Goal: Information Seeking & Learning: Stay updated

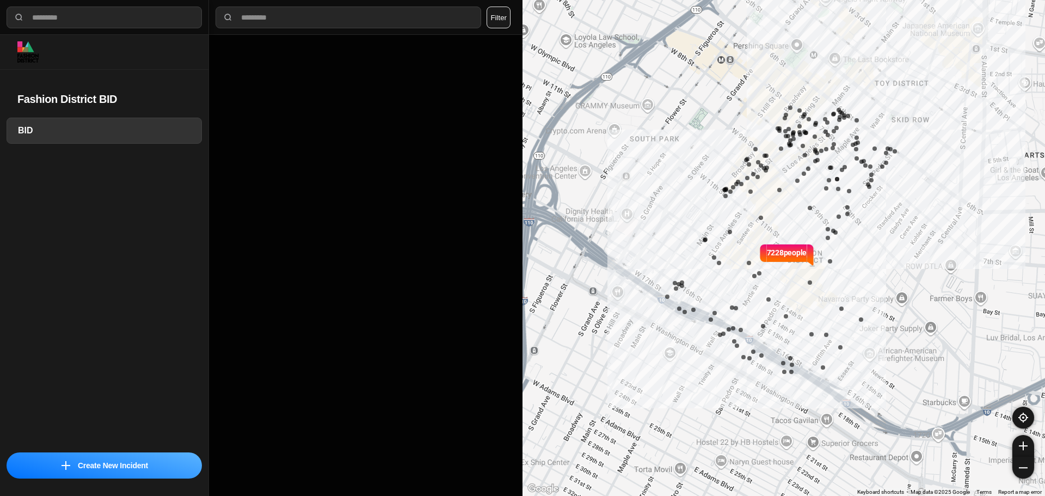
select select "*"
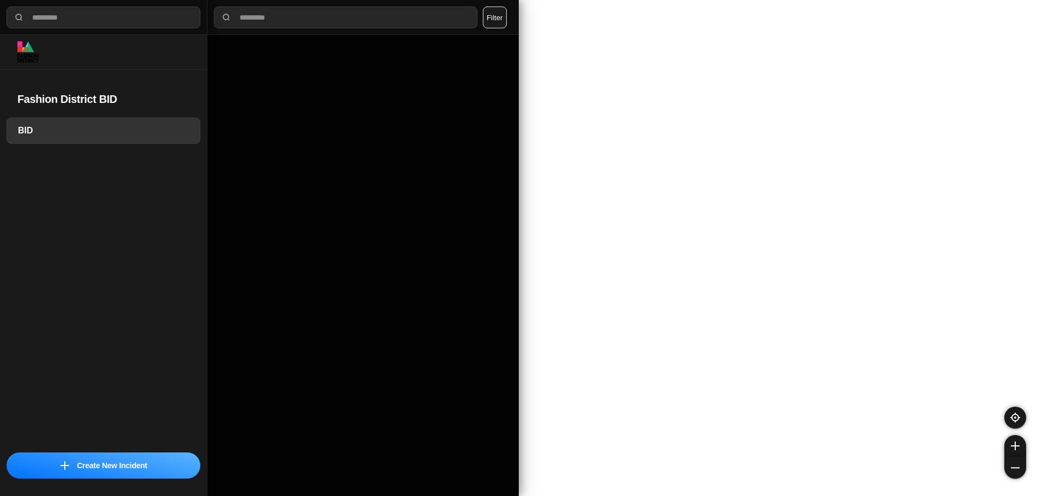
select select "*"
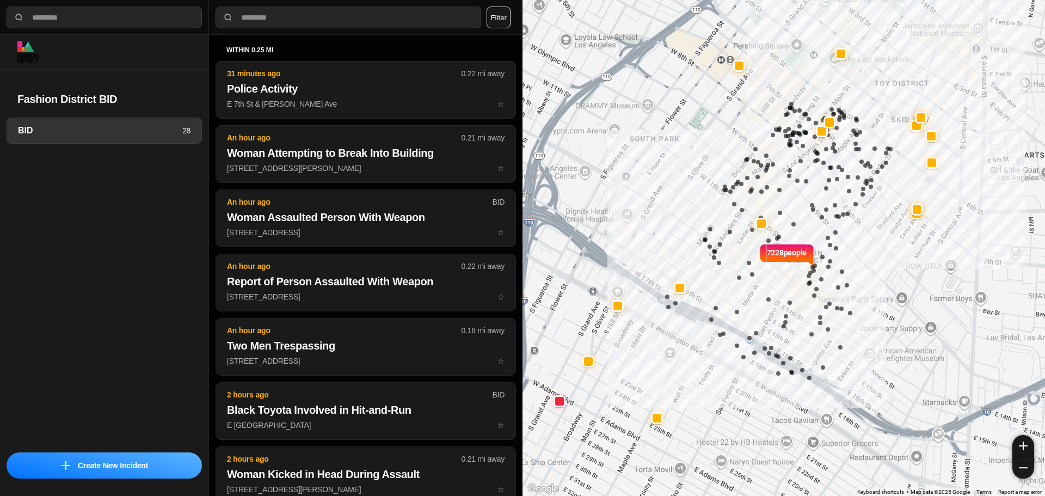
select select "*"
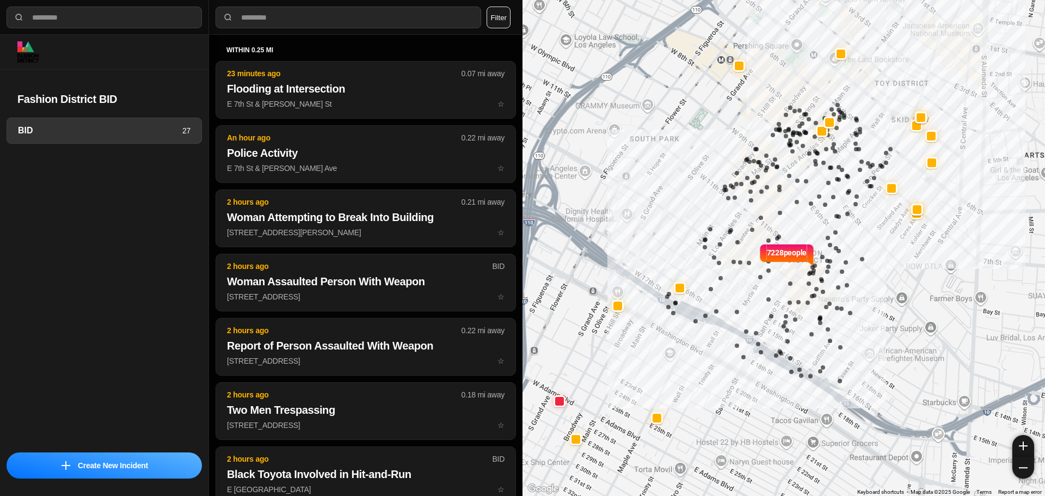
select select "*"
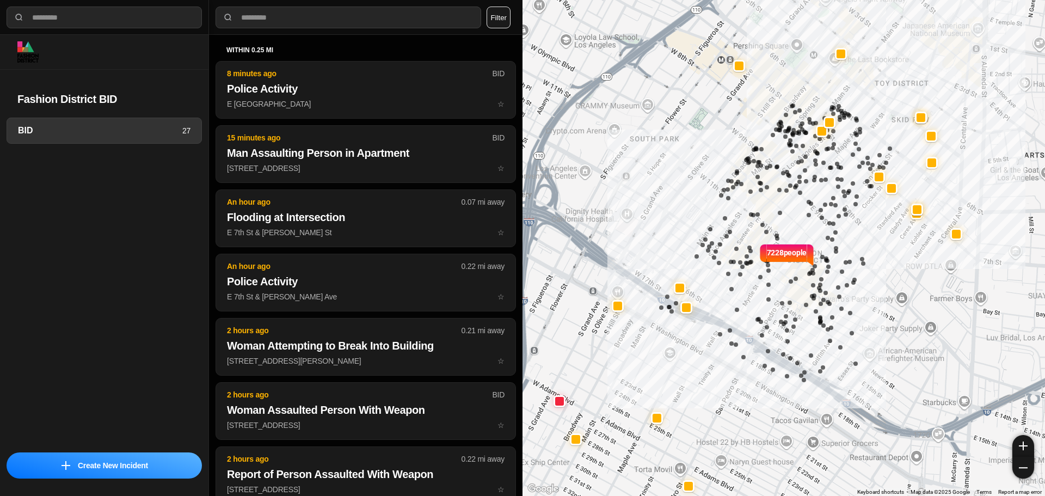
select select "*"
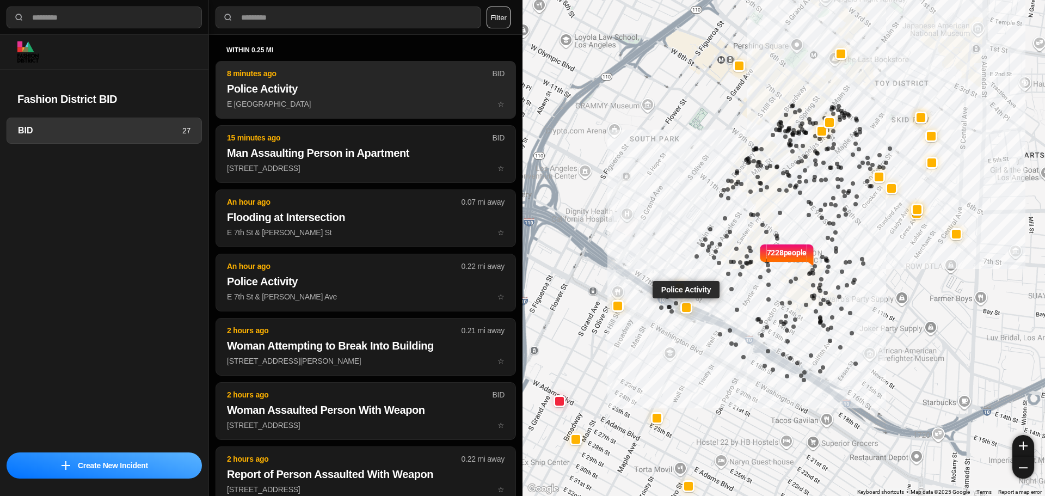
click at [422, 89] on h2 "Police Activity" at bounding box center [366, 88] width 278 height 15
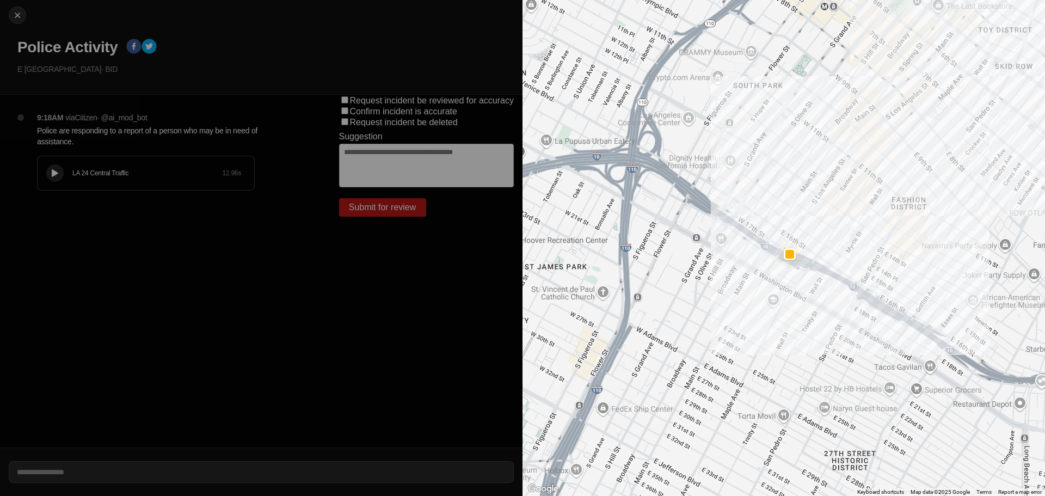
click at [56, 170] on icon at bounding box center [55, 173] width 7 height 7
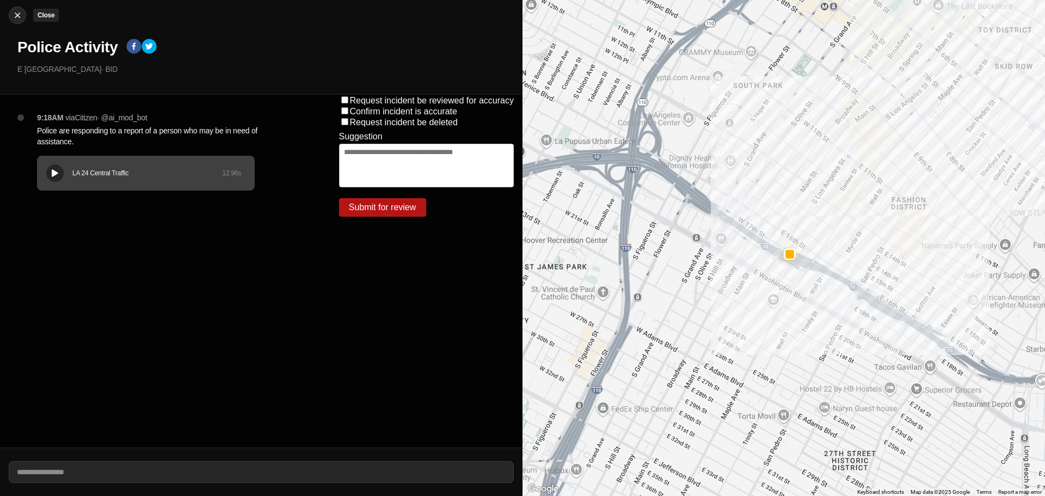
click at [15, 12] on img at bounding box center [17, 15] width 11 height 11
select select "*"
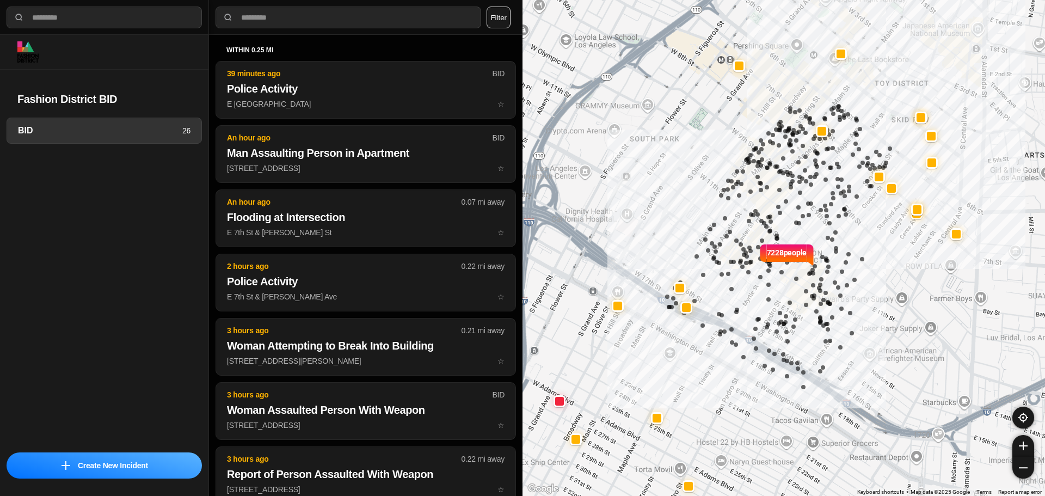
select select "*"
drag, startPoint x: 876, startPoint y: 97, endPoint x: 821, endPoint y: 162, distance: 84.5
click at [821, 161] on div "7228 people" at bounding box center [784, 248] width 523 height 496
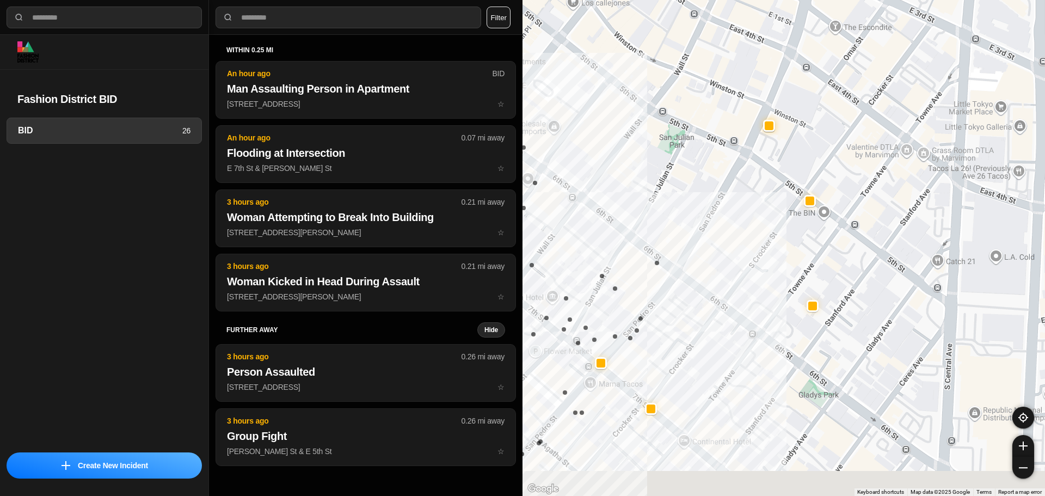
drag, startPoint x: 774, startPoint y: 201, endPoint x: 694, endPoint y: 117, distance: 116.3
click at [694, 117] on div "7228 people" at bounding box center [784, 248] width 523 height 496
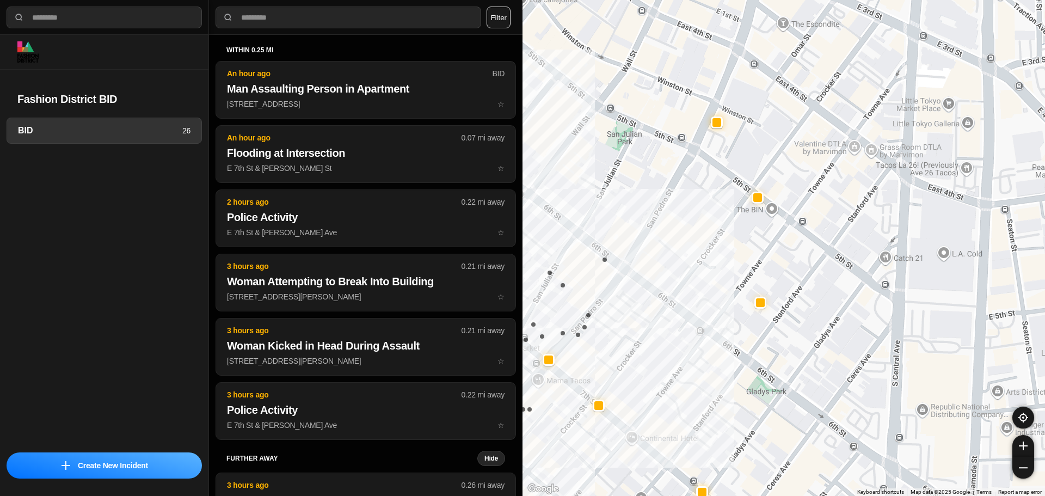
drag, startPoint x: 850, startPoint y: 222, endPoint x: 810, endPoint y: 232, distance: 41.1
click at [810, 232] on div "7228 people" at bounding box center [784, 248] width 523 height 496
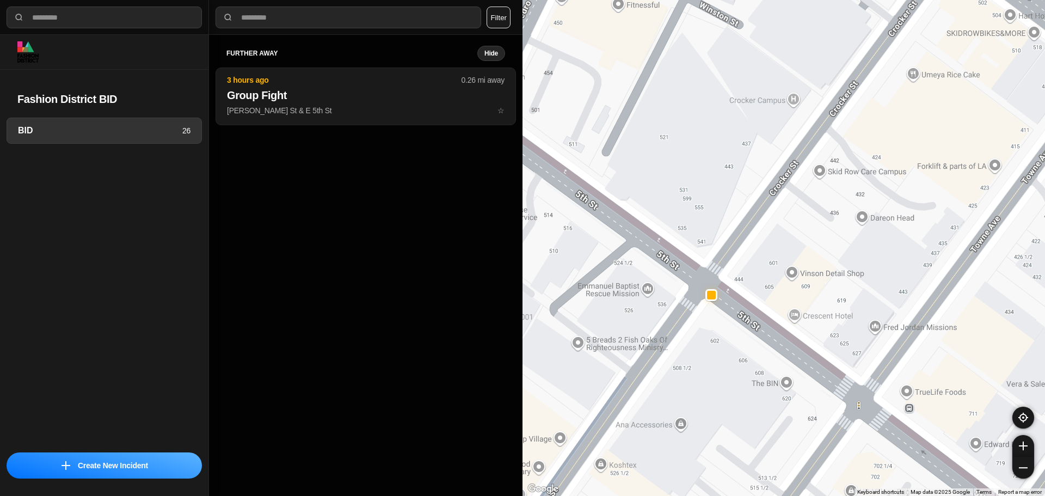
drag, startPoint x: 772, startPoint y: 216, endPoint x: 729, endPoint y: 277, distance: 74.5
click at [730, 278] on div "7228 people" at bounding box center [784, 248] width 523 height 496
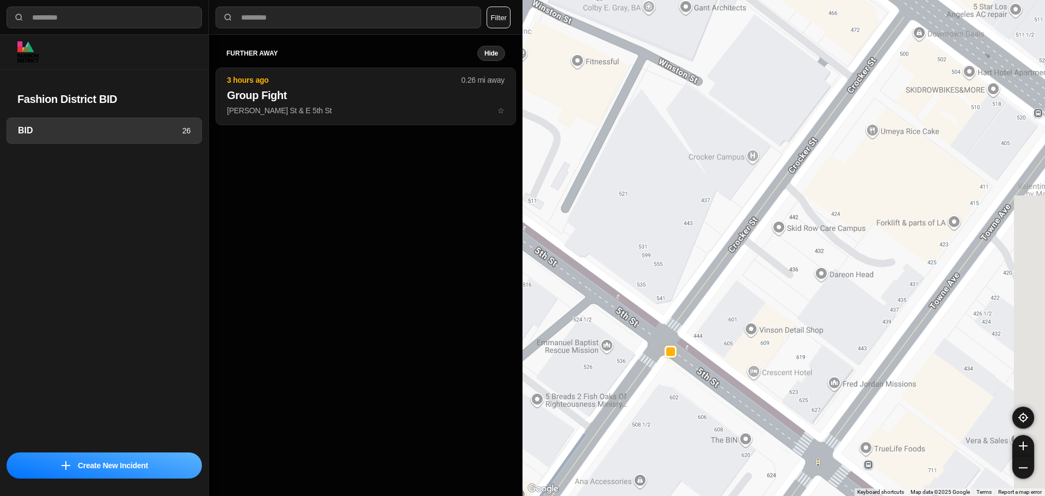
drag, startPoint x: 781, startPoint y: 230, endPoint x: 744, endPoint y: 283, distance: 64.5
click at [744, 283] on div "7228 people" at bounding box center [784, 248] width 523 height 496
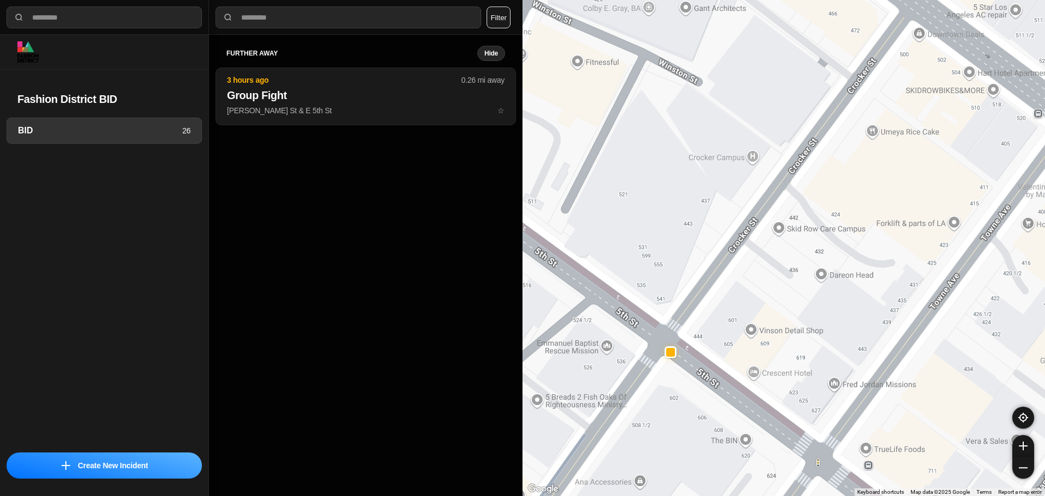
click at [782, 232] on div "7228 people" at bounding box center [784, 248] width 523 height 496
click at [771, 205] on span "View on Google Maps" at bounding box center [782, 209] width 67 height 8
click at [604, 85] on div "7228 people Skid Row Care Campus Skid Row Care Campus 442 S Crocker St Los Ange…" at bounding box center [784, 248] width 523 height 496
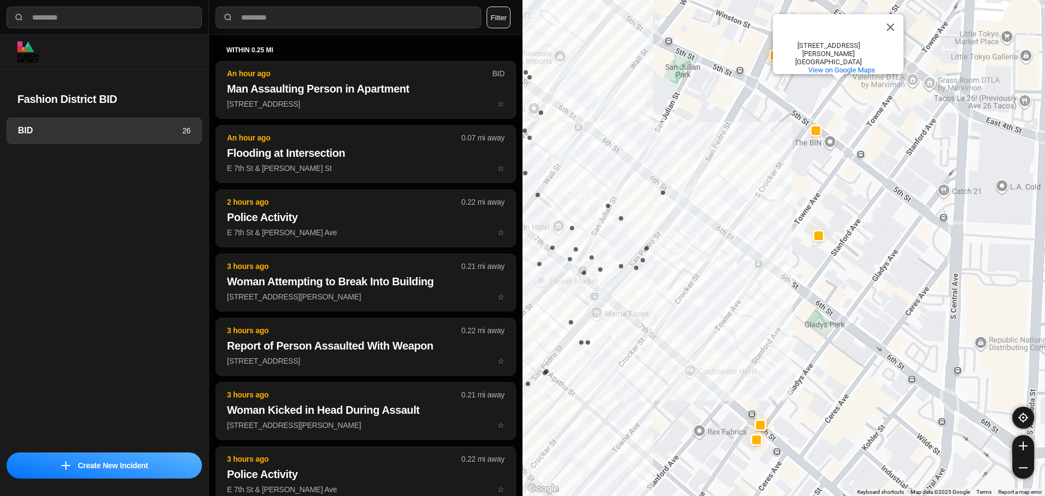
drag, startPoint x: 686, startPoint y: 187, endPoint x: 781, endPoint y: 160, distance: 99.1
click at [781, 160] on div "7228 people Skid Row Care Campus Skid Row Care Campus 442 S Crocker St Los Ange…" at bounding box center [784, 248] width 523 height 496
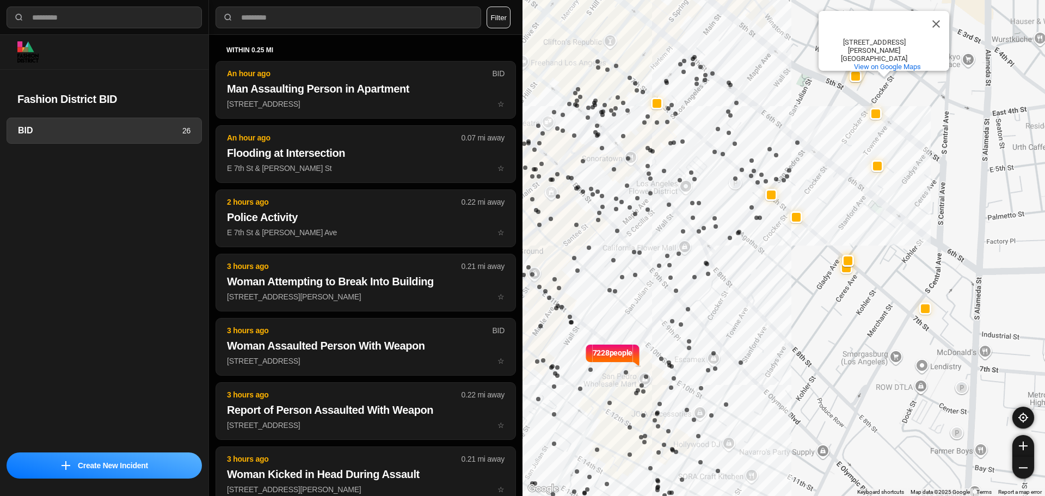
drag, startPoint x: 745, startPoint y: 199, endPoint x: 811, endPoint y: 166, distance: 73.0
click at [811, 166] on div "7228 people Skid Row Care Campus Skid Row Care Campus 442 S Crocker St Los Ange…" at bounding box center [784, 248] width 523 height 496
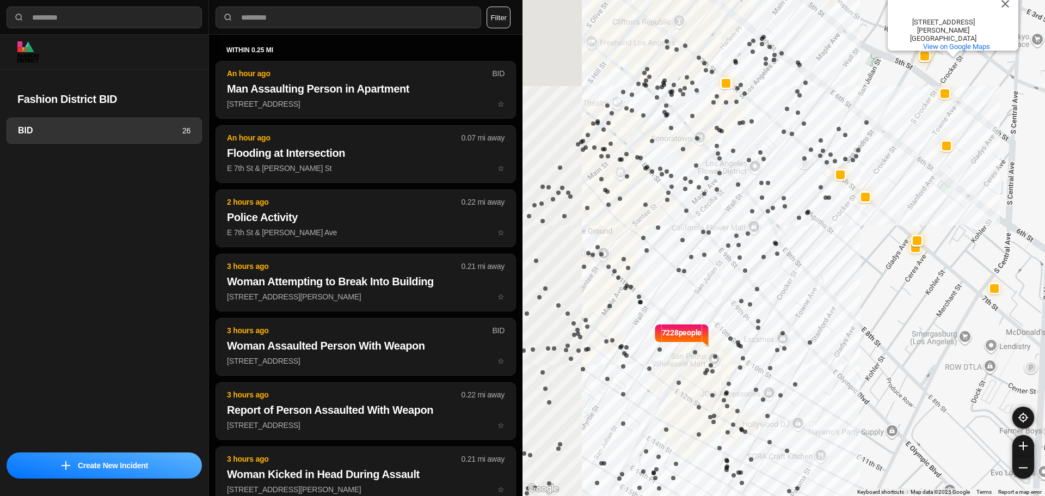
drag, startPoint x: 722, startPoint y: 207, endPoint x: 812, endPoint y: 180, distance: 94.5
click at [812, 180] on div "7228 people Skid Row Care Campus Skid Row Care Campus 442 S Crocker St Los Ange…" at bounding box center [784, 248] width 523 height 496
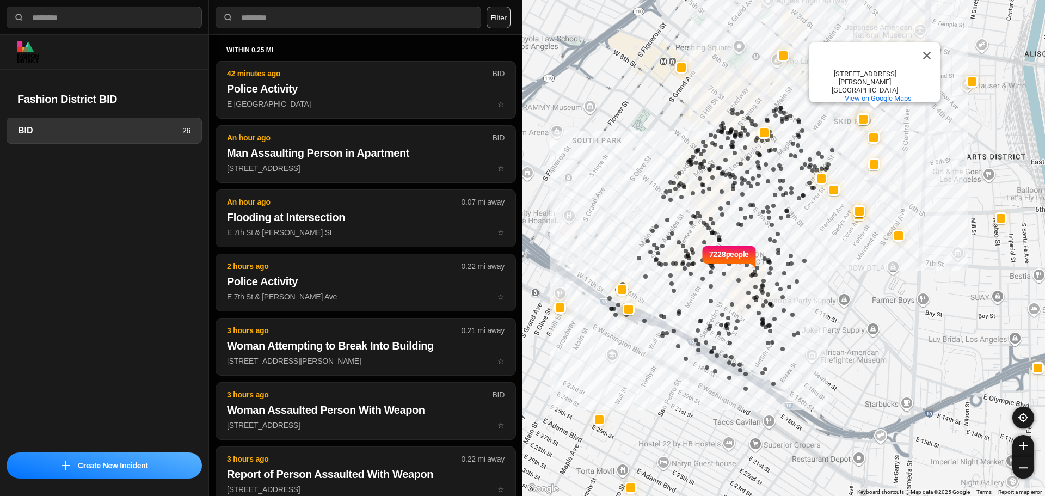
drag, startPoint x: 732, startPoint y: 211, endPoint x: 752, endPoint y: 194, distance: 26.7
click at [752, 195] on div "7228 people Skid Row Care Campus Skid Row Care Campus 442 S Crocker St Los Ange…" at bounding box center [784, 248] width 523 height 496
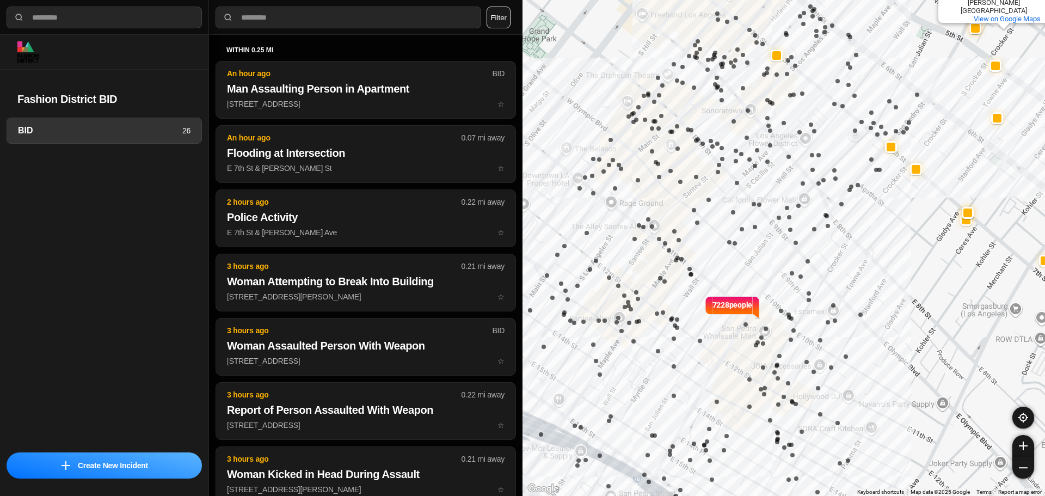
click at [765, 179] on div "7228 people Skid Row Care Campus Skid Row Care Campus 442 S Crocker St Los Ange…" at bounding box center [784, 248] width 523 height 496
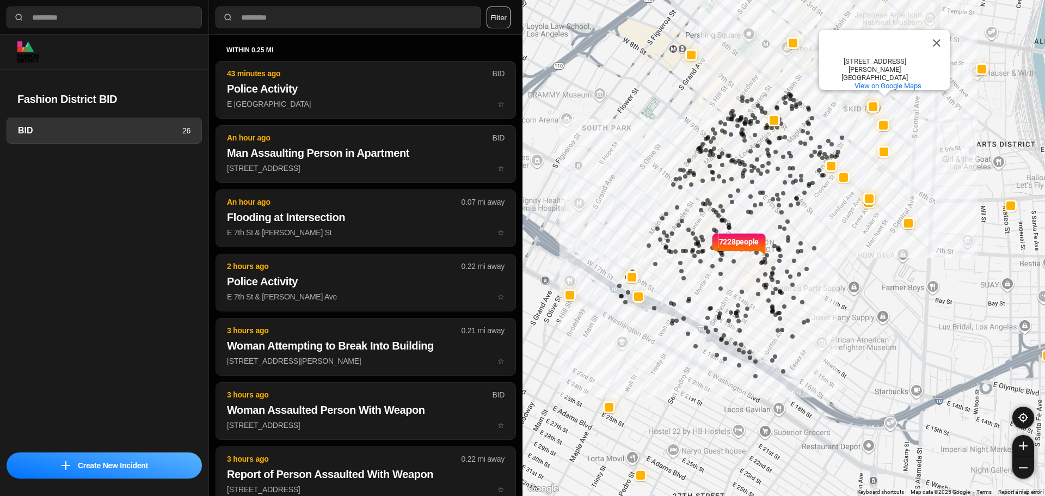
click at [851, 247] on div "7228 people Skid Row Care Campus Skid Row Care Campus 442 S Crocker St Los Ange…" at bounding box center [784, 248] width 523 height 496
click at [938, 50] on button "Close" at bounding box center [937, 43] width 26 height 26
click at [782, 173] on div "7228 people" at bounding box center [784, 248] width 523 height 496
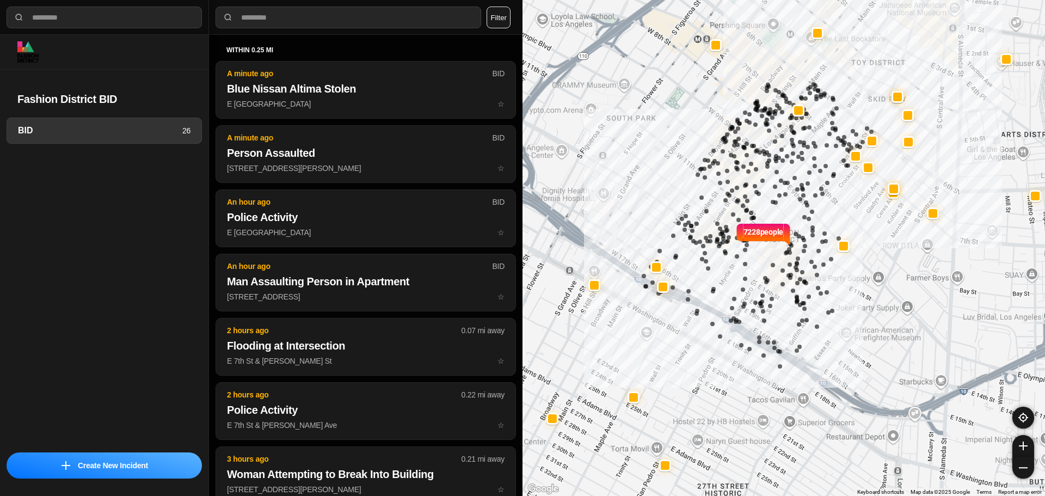
select select "*"
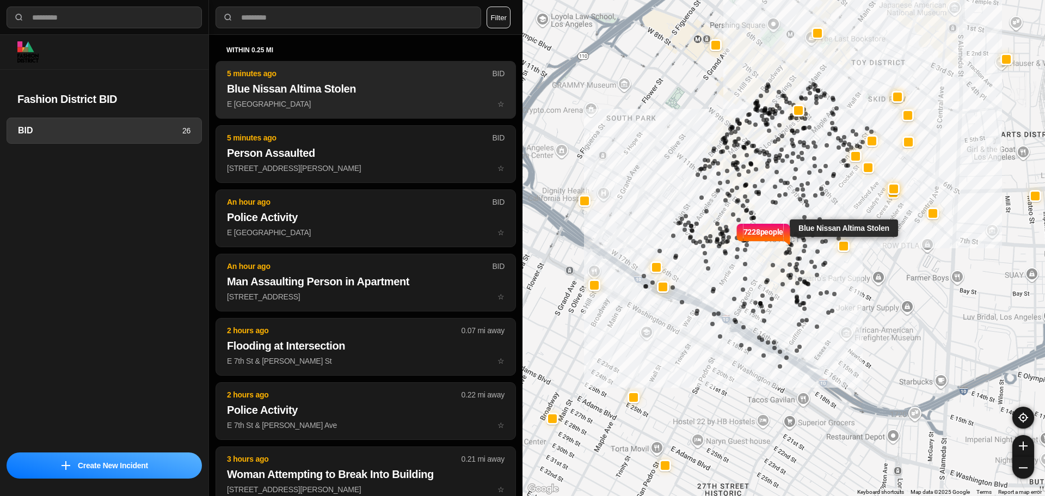
click at [373, 62] on button "5 minutes ago BID Blue Nissan Altima Stolen E [GEOGRAPHIC_DATA] ☆" at bounding box center [366, 90] width 300 height 58
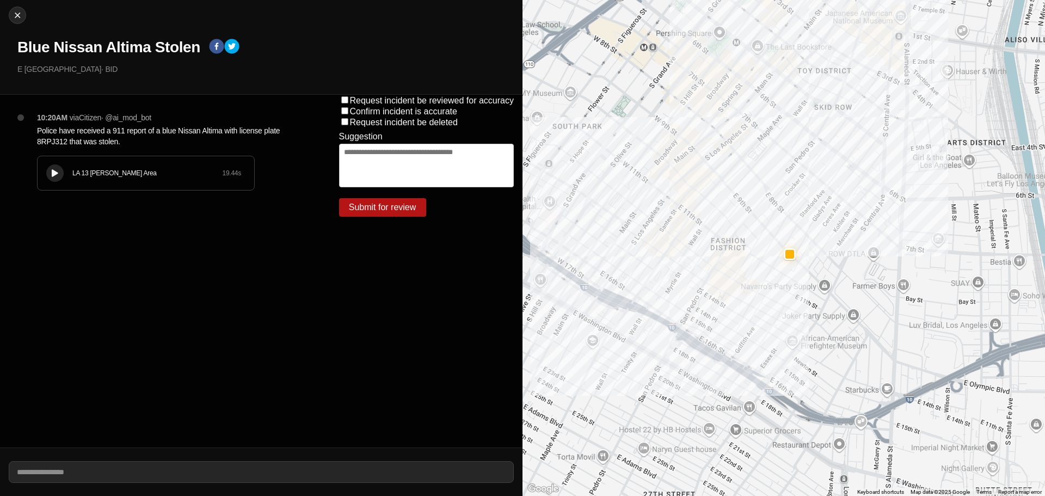
click at [64, 167] on div "LA 13 [PERSON_NAME] Area 19.44 s" at bounding box center [146, 173] width 217 height 34
click at [54, 168] on button at bounding box center [54, 172] width 17 height 17
click at [57, 175] on icon at bounding box center [55, 173] width 7 height 7
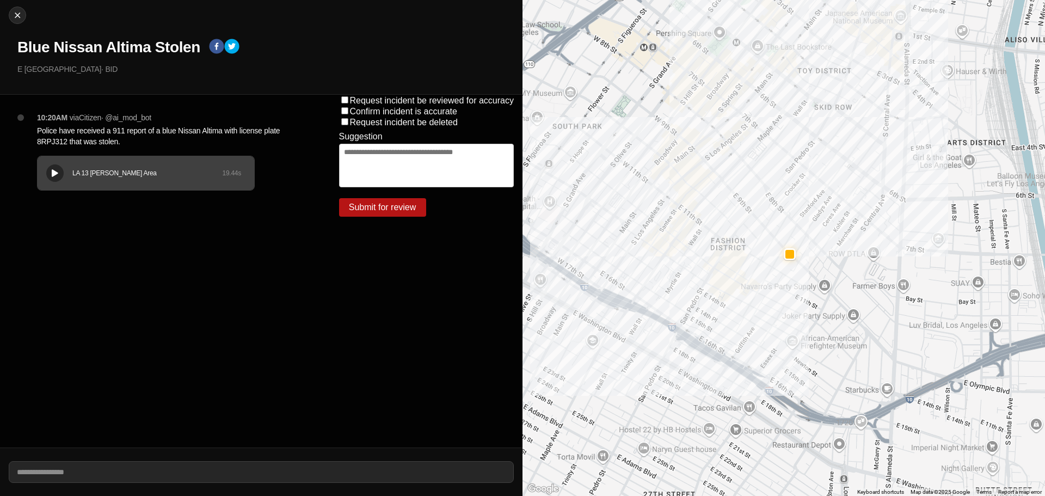
click at [57, 173] on icon at bounding box center [55, 173] width 7 height 7
click at [18, 21] on button "Close" at bounding box center [17, 15] width 17 height 17
select select "*"
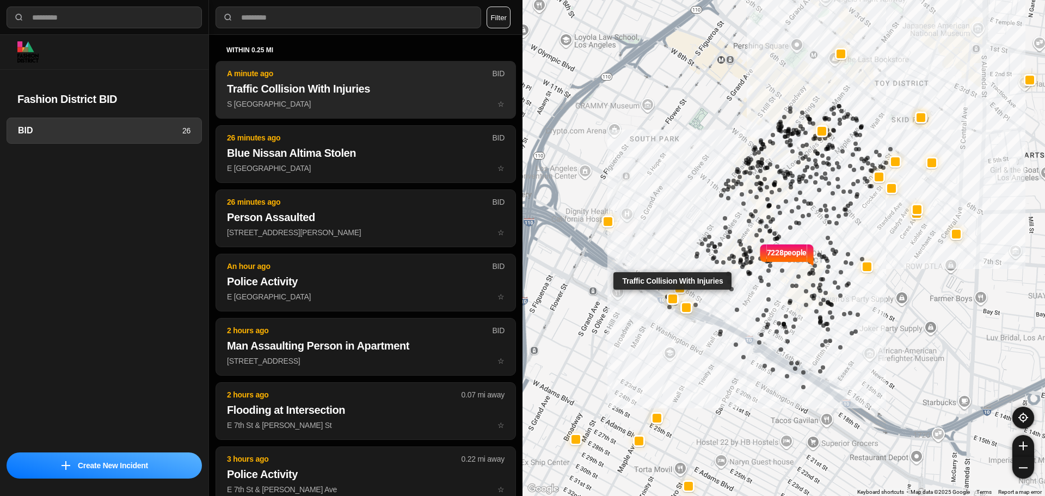
click at [363, 96] on button "A minute ago BID Traffic Collision With Injuries S Main St & E 17th St ☆" at bounding box center [366, 90] width 300 height 58
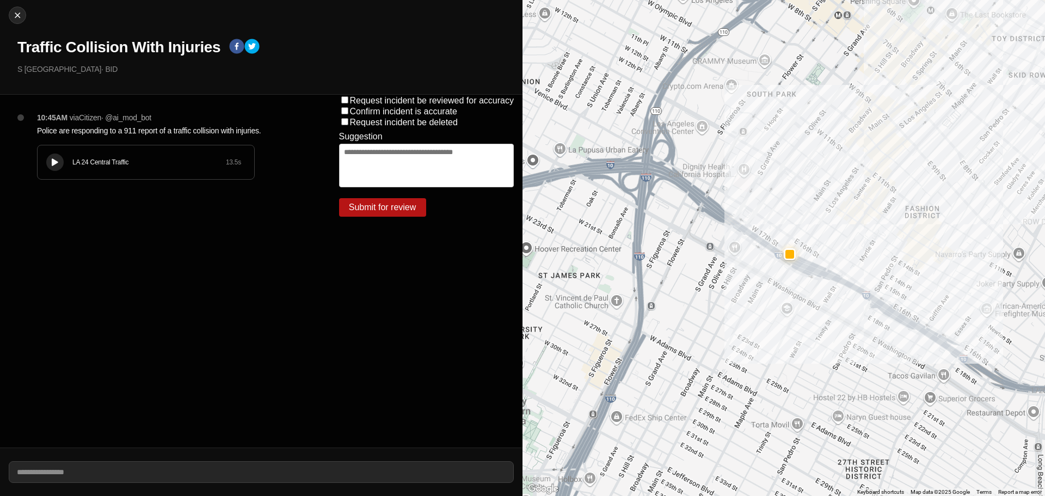
click at [56, 163] on icon at bounding box center [55, 162] width 7 height 7
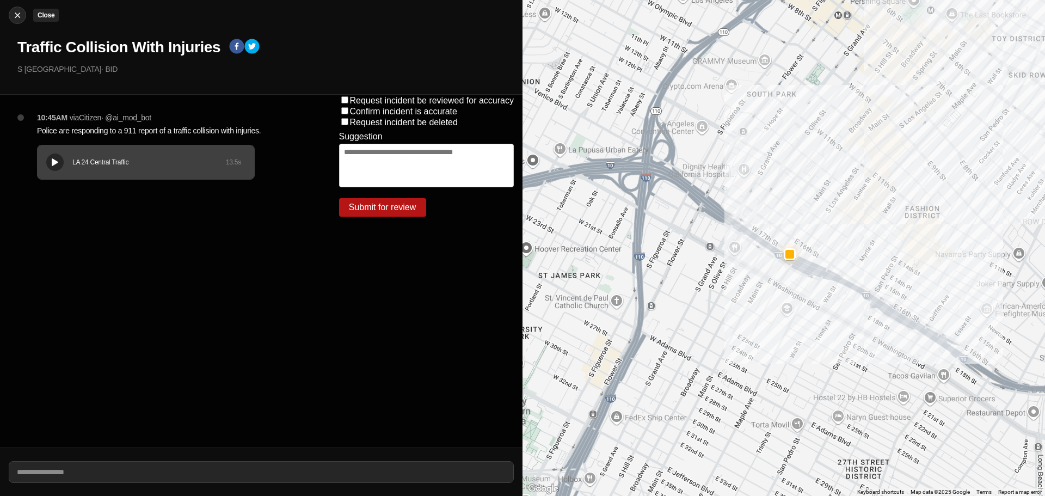
click at [15, 18] on img at bounding box center [17, 15] width 11 height 11
select select "*"
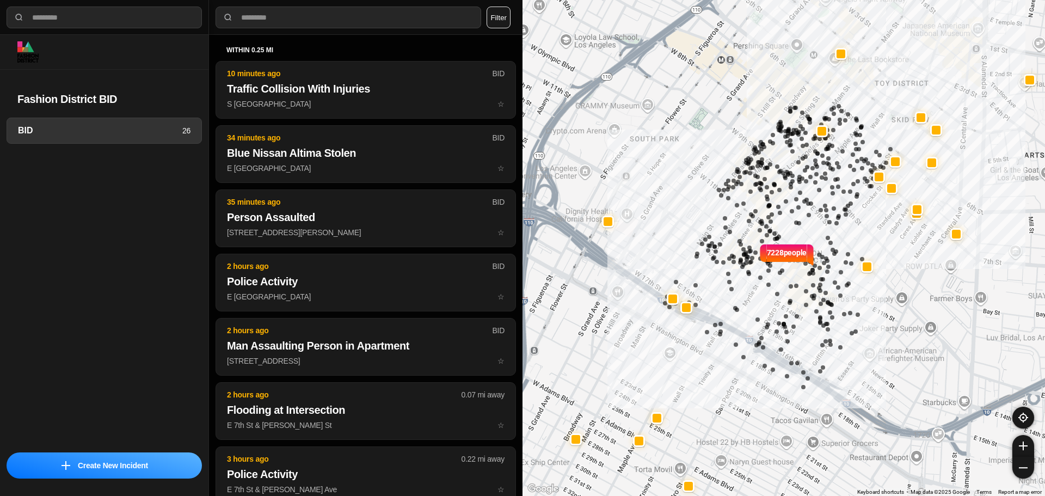
select select "*"
